Goal: Task Accomplishment & Management: Manage account settings

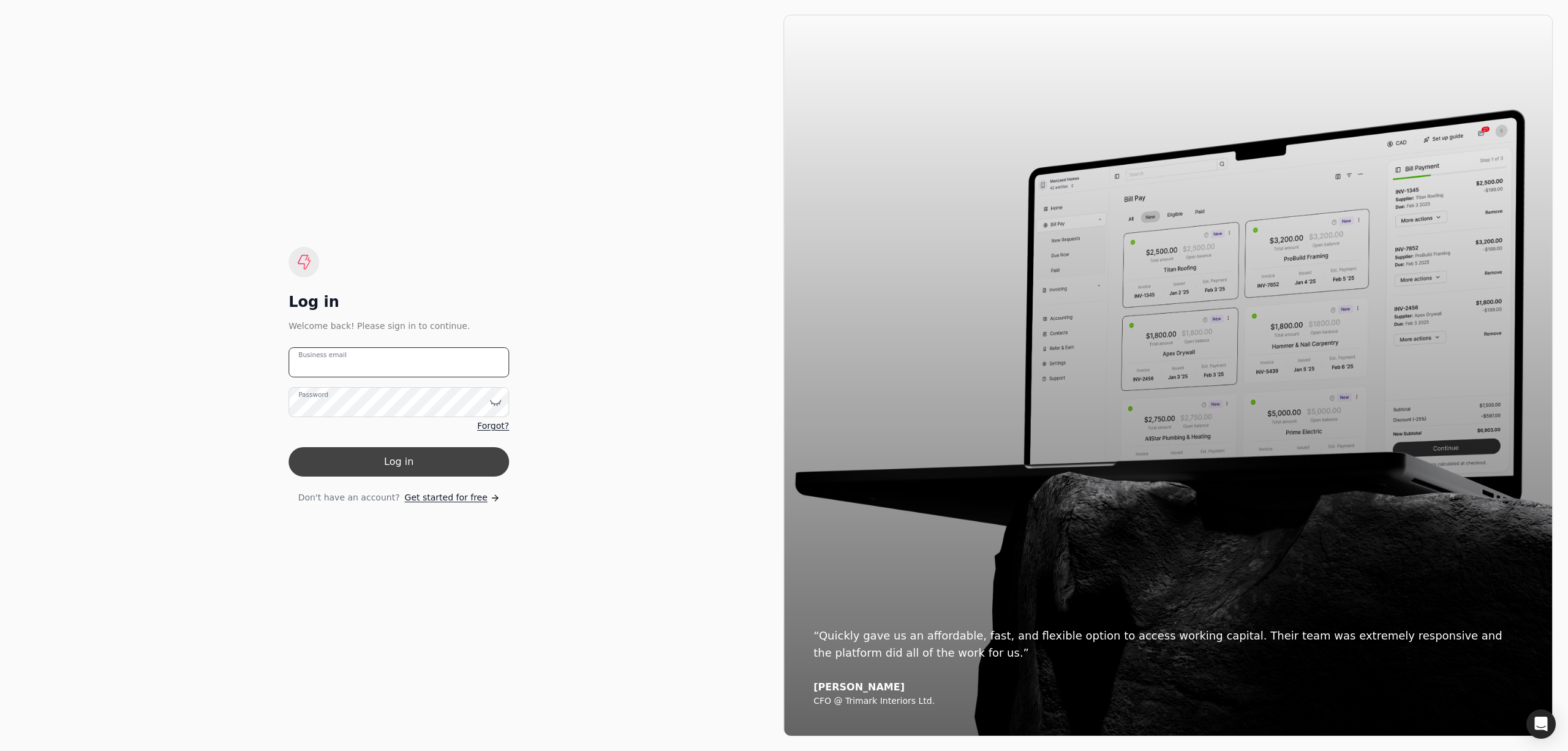
type email "[PERSON_NAME][EMAIL_ADDRESS][DOMAIN_NAME]"
click at [349, 466] on button "Log in" at bounding box center [398, 461] width 220 height 29
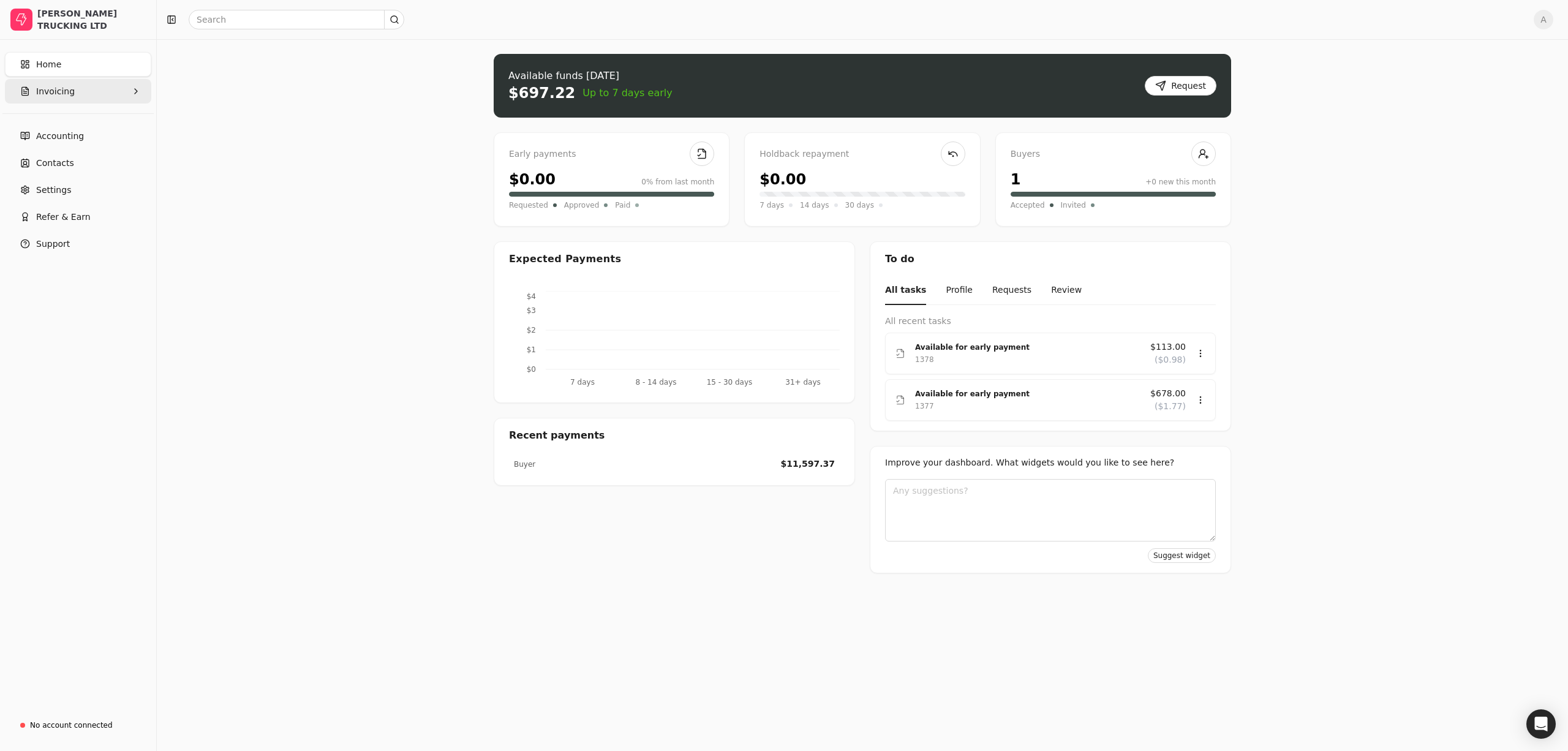
click at [75, 93] on button "Invoicing" at bounding box center [78, 91] width 146 height 24
click at [74, 115] on span "All Invoices" at bounding box center [61, 121] width 49 height 13
